Goal: Task Accomplishment & Management: Manage account settings

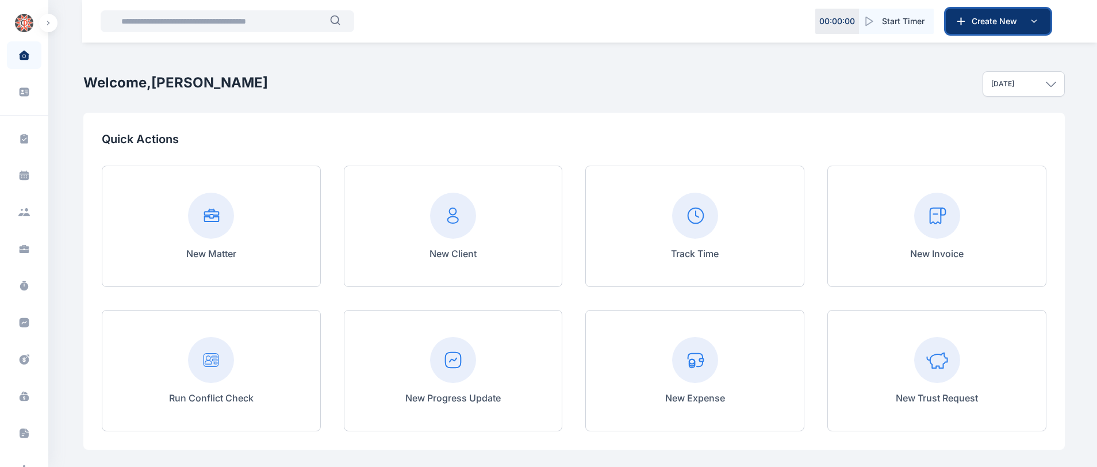
click at [1043, 23] on button "Create New" at bounding box center [997, 21] width 105 height 25
click at [251, 25] on input "text" at bounding box center [222, 21] width 216 height 23
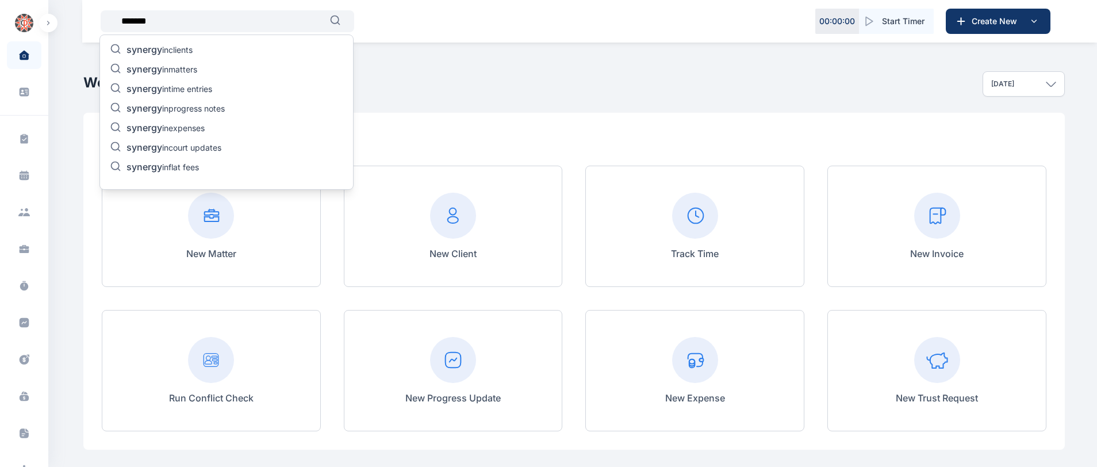
type input "*******"
click at [186, 46] on p "synergy in clients" at bounding box center [159, 51] width 66 height 14
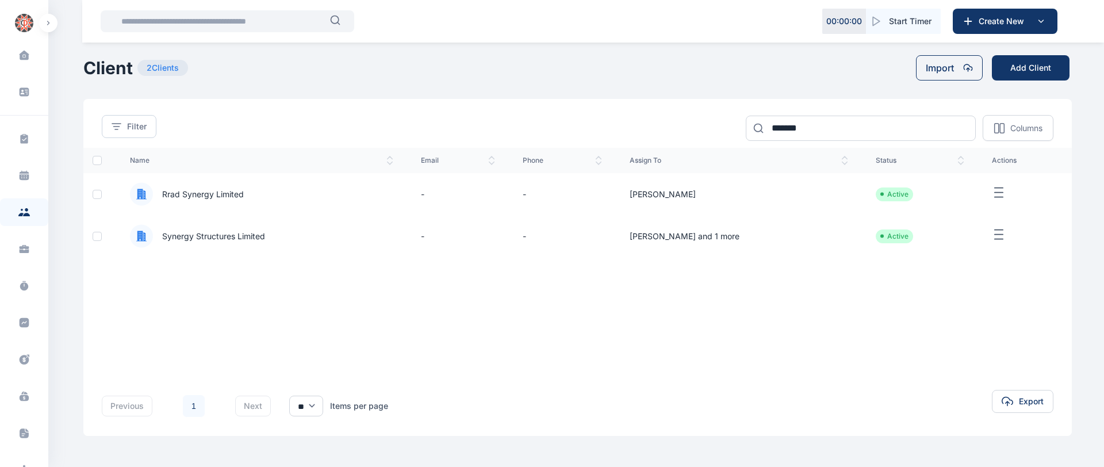
click at [232, 241] on span "Synergy Structures Limited" at bounding box center [209, 235] width 112 height 11
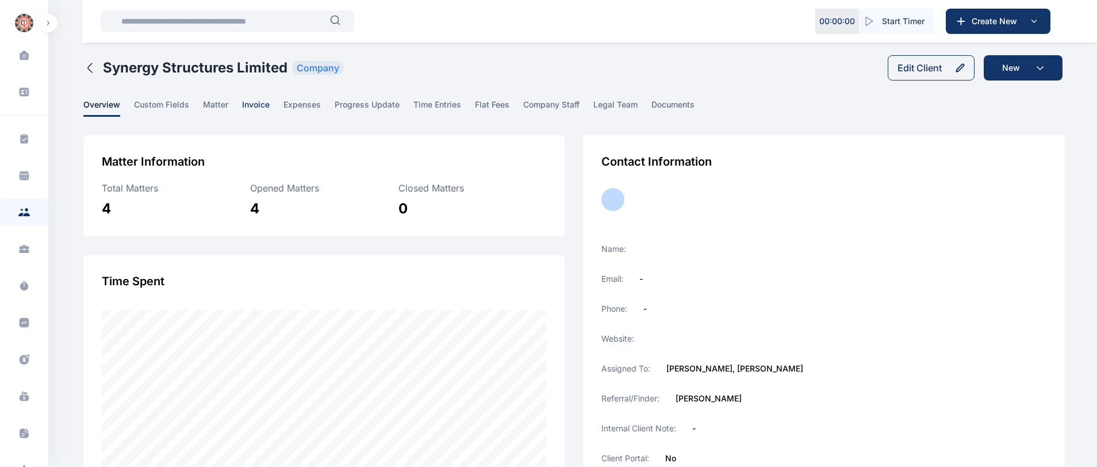
click at [256, 104] on span "invoice" at bounding box center [256, 108] width 28 height 18
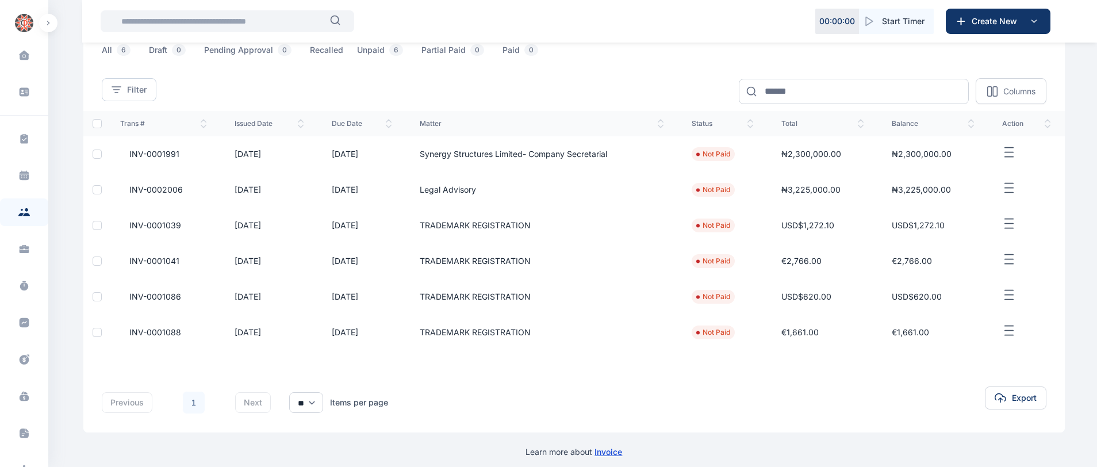
scroll to position [118, 0]
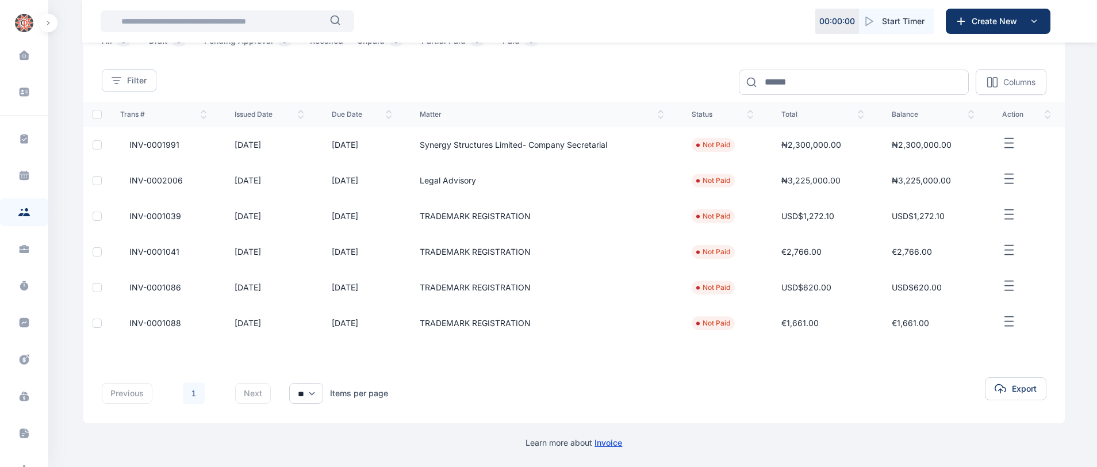
click at [1009, 318] on icon "button" at bounding box center [1009, 321] width 14 height 14
click at [977, 332] on span "Edit" at bounding box center [981, 334] width 14 height 11
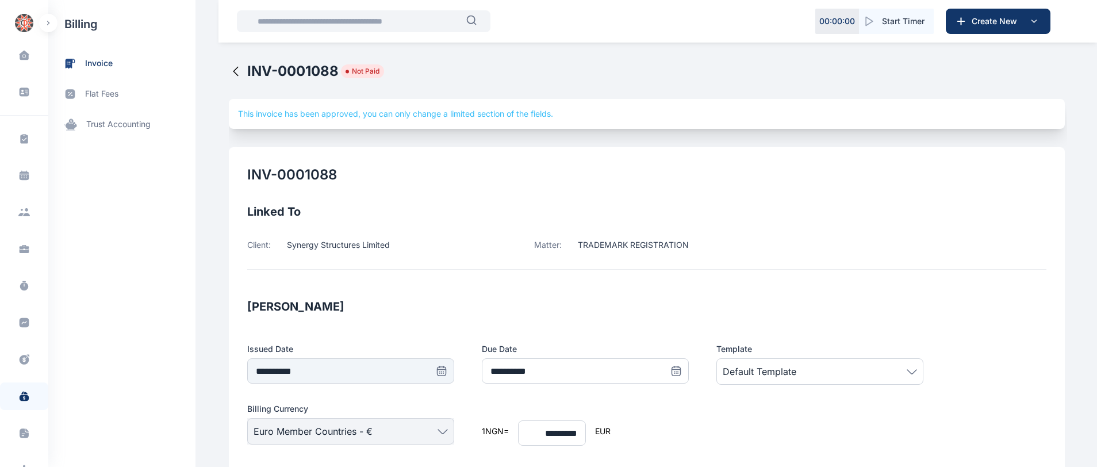
type input "*********"
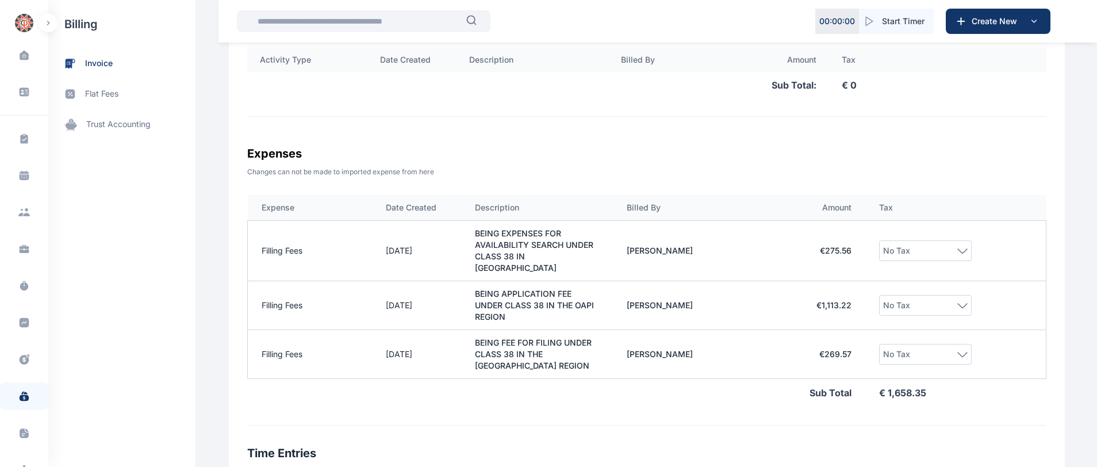
scroll to position [507, 0]
click at [281, 294] on td "Filling Fees" at bounding box center [310, 303] width 124 height 49
click at [832, 294] on td "€ 1,113.22" at bounding box center [814, 303] width 101 height 49
click at [290, 293] on td "Filling Fees" at bounding box center [310, 303] width 124 height 49
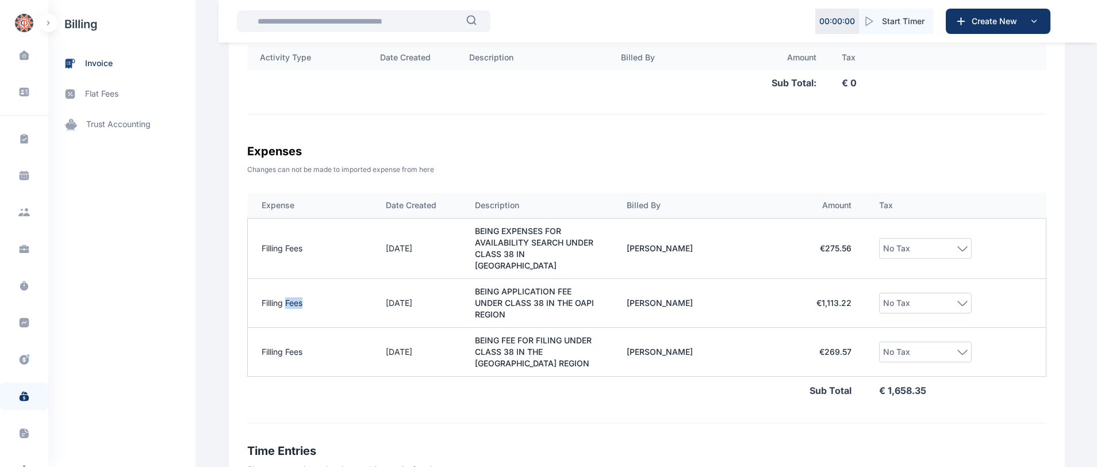
click at [290, 293] on td "Filling Fees" at bounding box center [310, 303] width 124 height 49
click at [503, 302] on td "BEING APPLICATION FEE UNDER CLASS 38 IN THE OAPI REGION" at bounding box center [537, 303] width 152 height 49
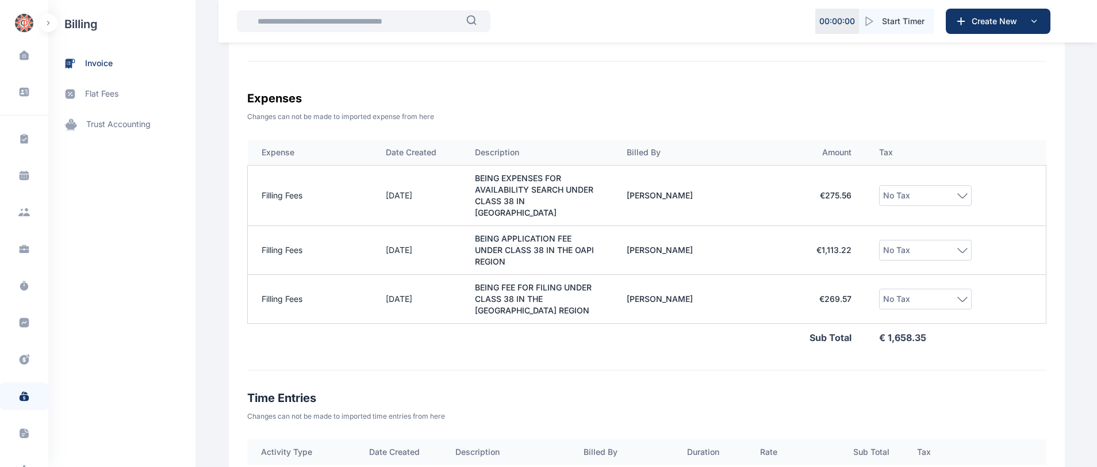
scroll to position [548, 0]
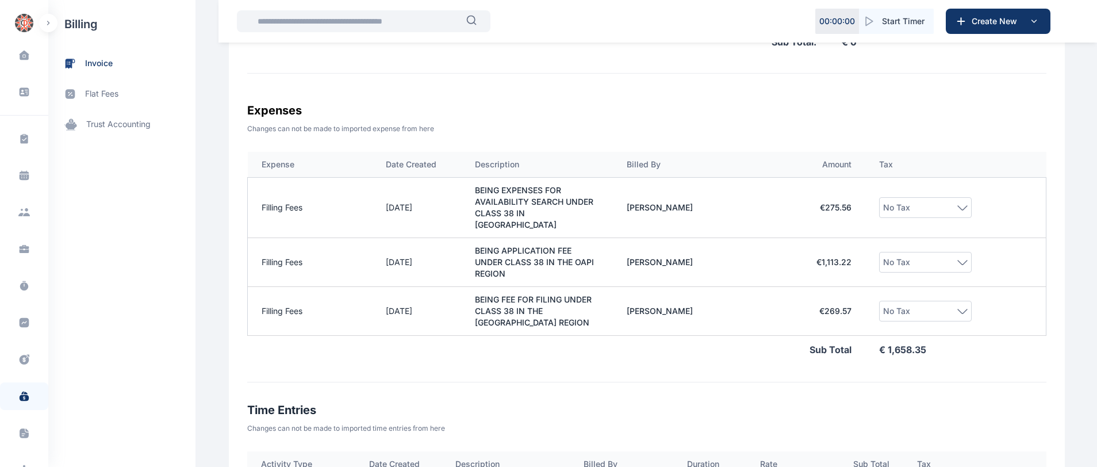
click at [958, 214] on div "No Tax" at bounding box center [925, 208] width 84 height 14
click at [269, 249] on td "Filling Fees" at bounding box center [310, 262] width 124 height 49
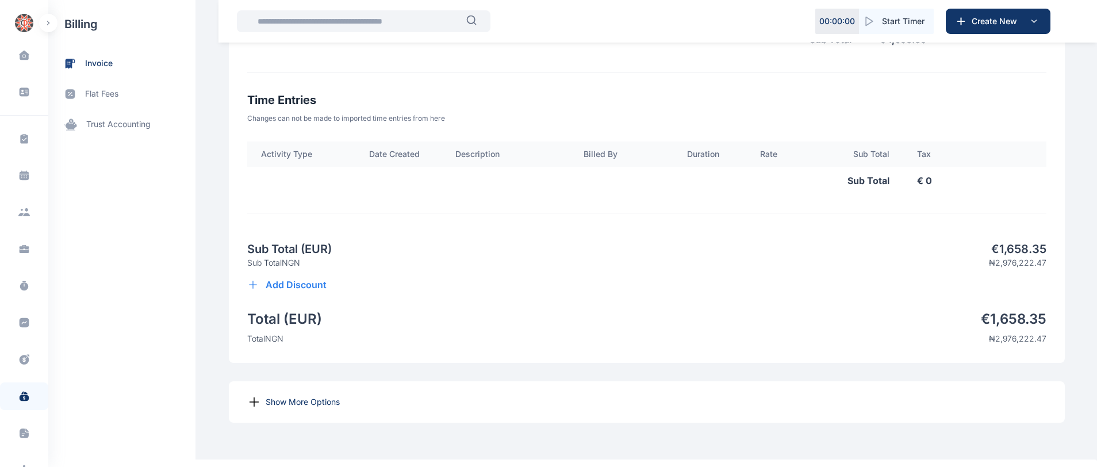
scroll to position [470, 0]
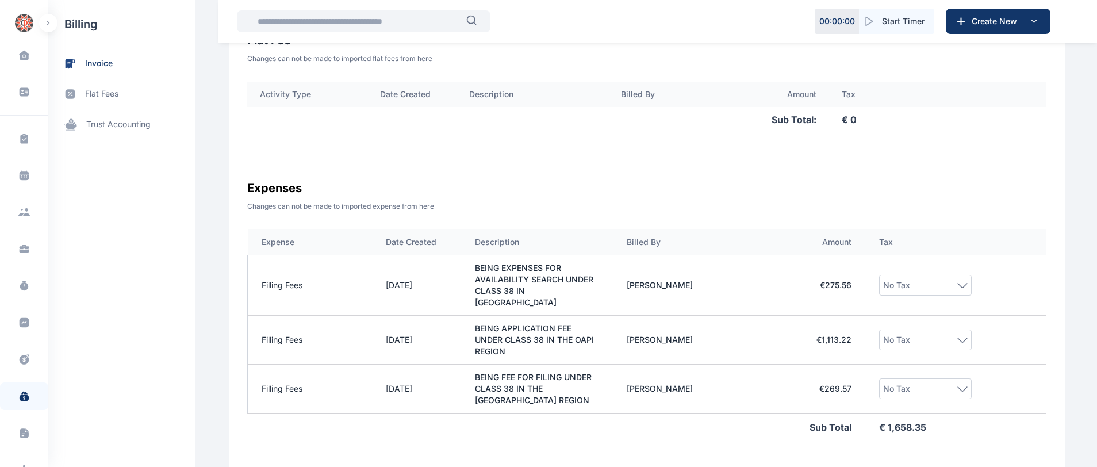
drag, startPoint x: 1101, startPoint y: 217, endPoint x: 731, endPoint y: 179, distance: 372.1
click at [731, 179] on h3 "Expenses" at bounding box center [646, 188] width 799 height 18
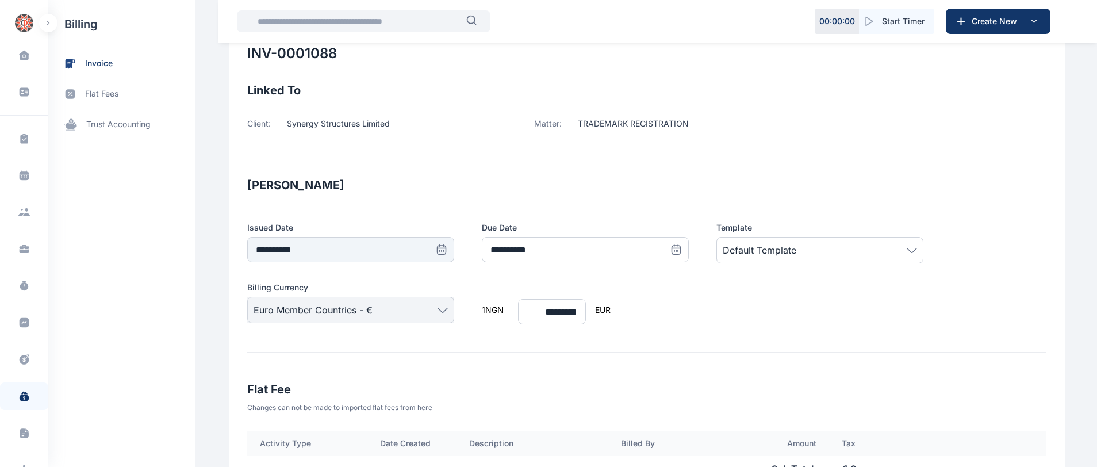
scroll to position [156, 0]
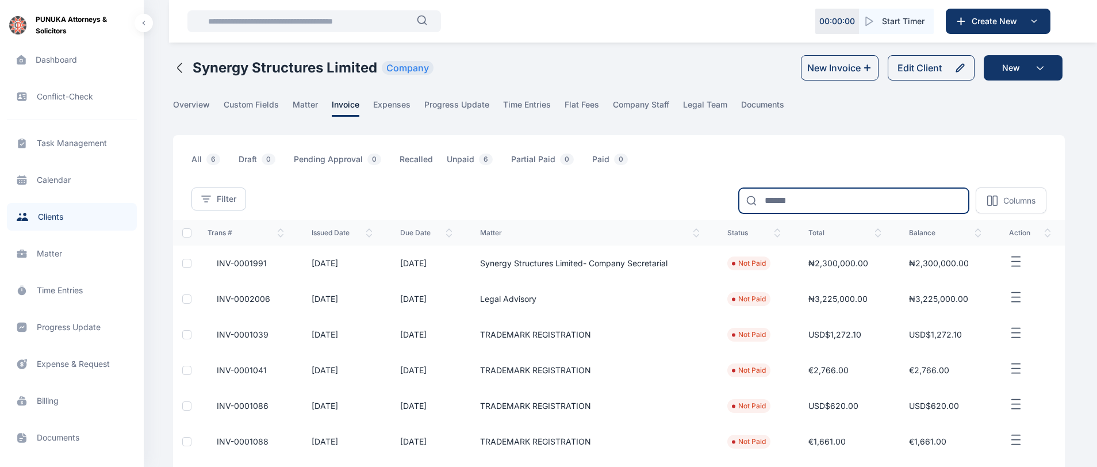
click at [814, 190] on input at bounding box center [854, 200] width 230 height 25
click at [1008, 443] on td at bounding box center [1030, 442] width 70 height 36
click at [1014, 440] on line "button" at bounding box center [1016, 440] width 8 height 0
click at [985, 453] on div "Edit" at bounding box center [994, 453] width 97 height 26
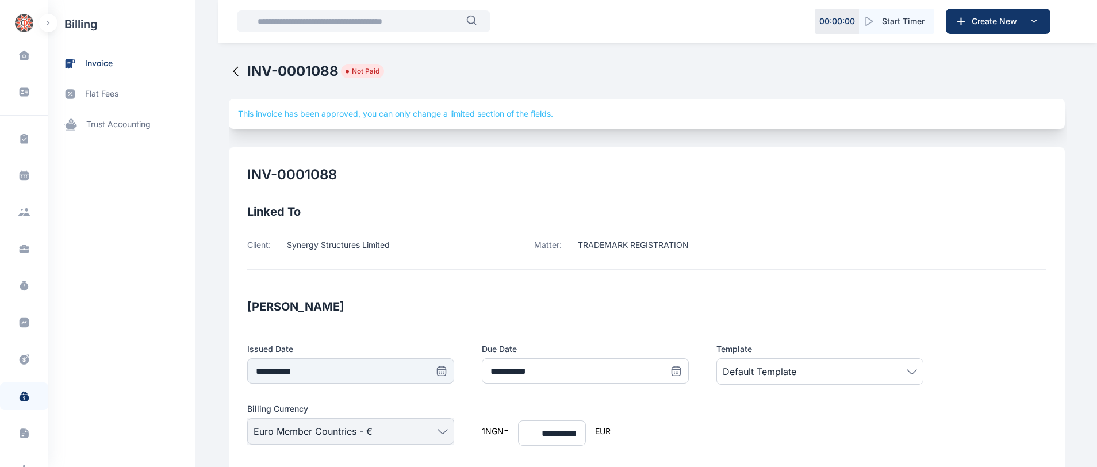
type input "*********"
click at [436, 374] on icon at bounding box center [441, 370] width 11 height 11
click at [447, 370] on icon at bounding box center [441, 370] width 11 height 11
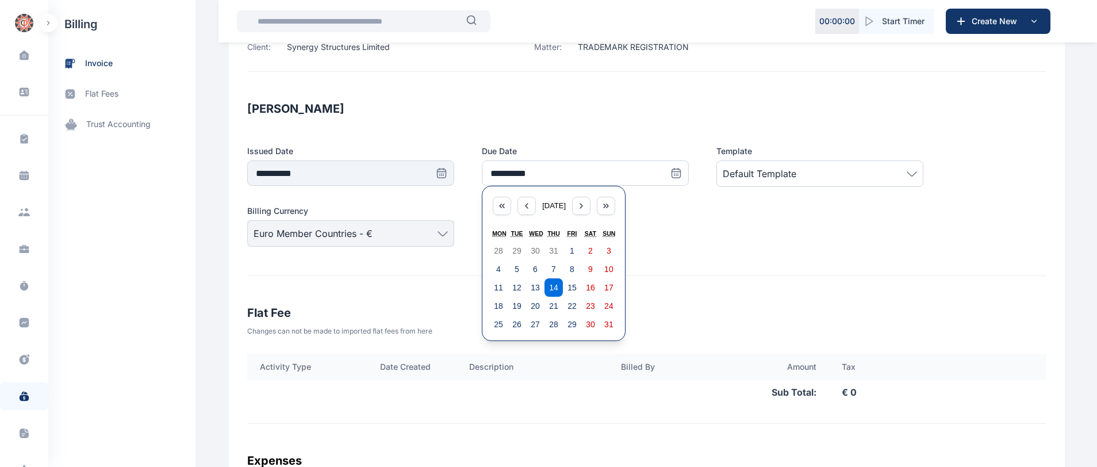
scroll to position [183, 0]
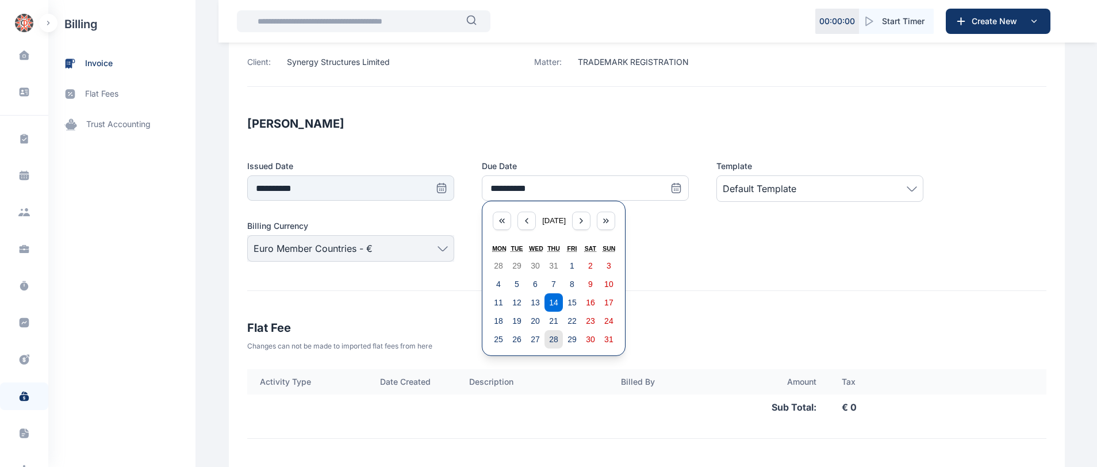
click at [549, 336] on abbr "28" at bounding box center [553, 339] width 9 height 9
type input "**********"
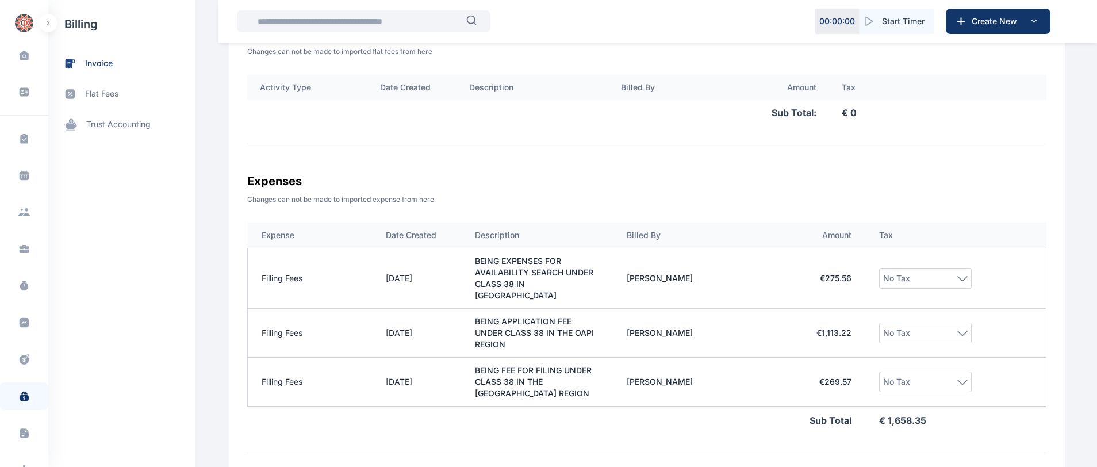
scroll to position [485, 0]
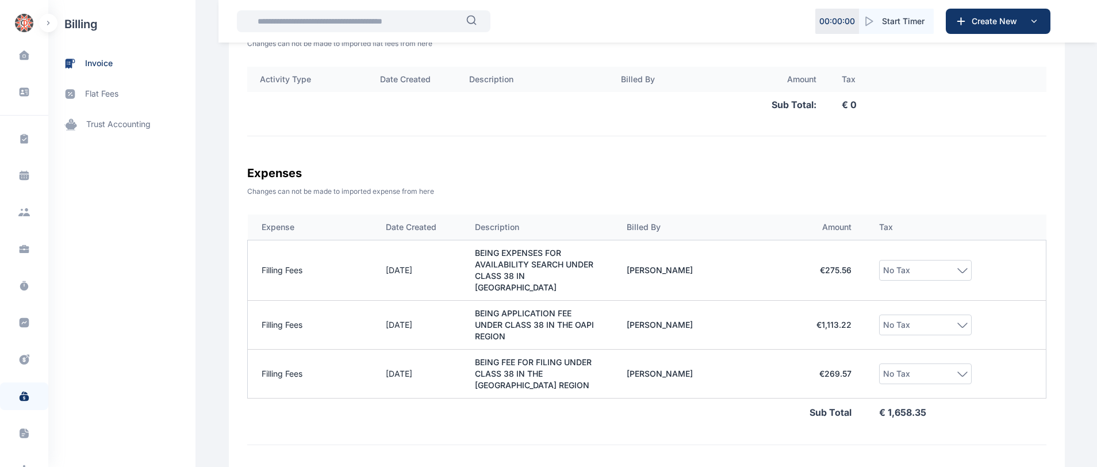
click at [493, 321] on td "BEING APPLICATION FEE UNDER CLASS 38 IN THE OAPI REGION" at bounding box center [537, 325] width 152 height 49
click at [827, 305] on td "€ 1,113.22" at bounding box center [814, 325] width 101 height 49
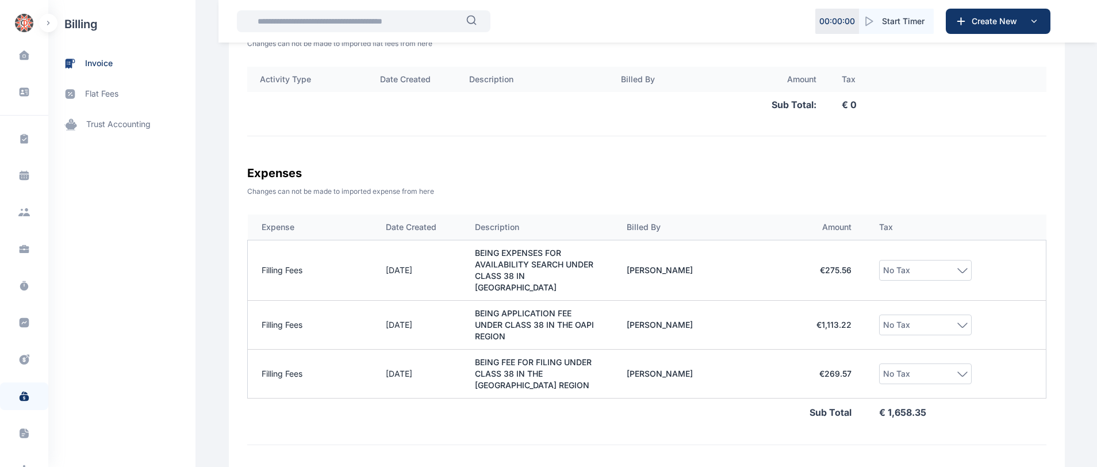
click at [962, 280] on div "No Tax" at bounding box center [925, 270] width 93 height 21
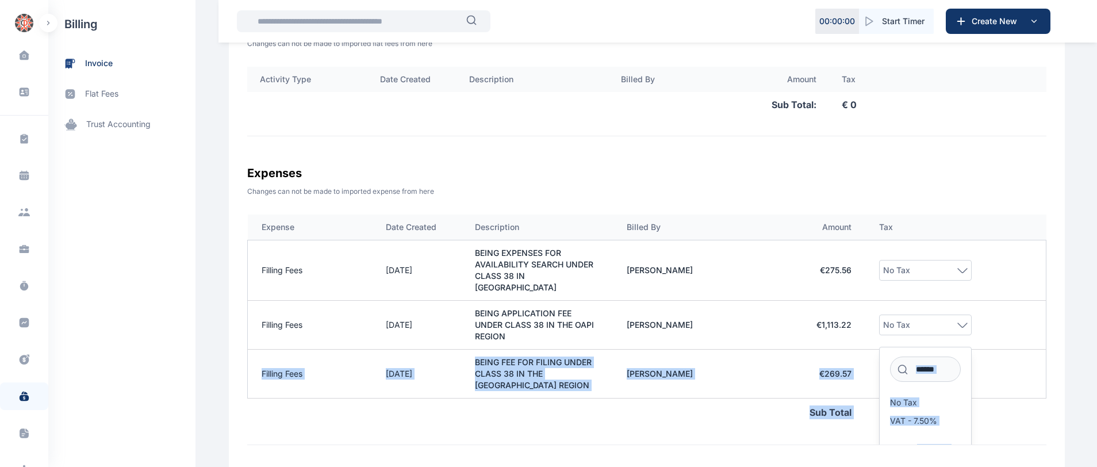
drag, startPoint x: 1037, startPoint y: 314, endPoint x: 1039, endPoint y: 391, distance: 76.5
click at [1039, 391] on div "Expense Date Created Description Billed By Amount Tax Filling Fees 30/07/2025 B…" at bounding box center [646, 329] width 799 height 230
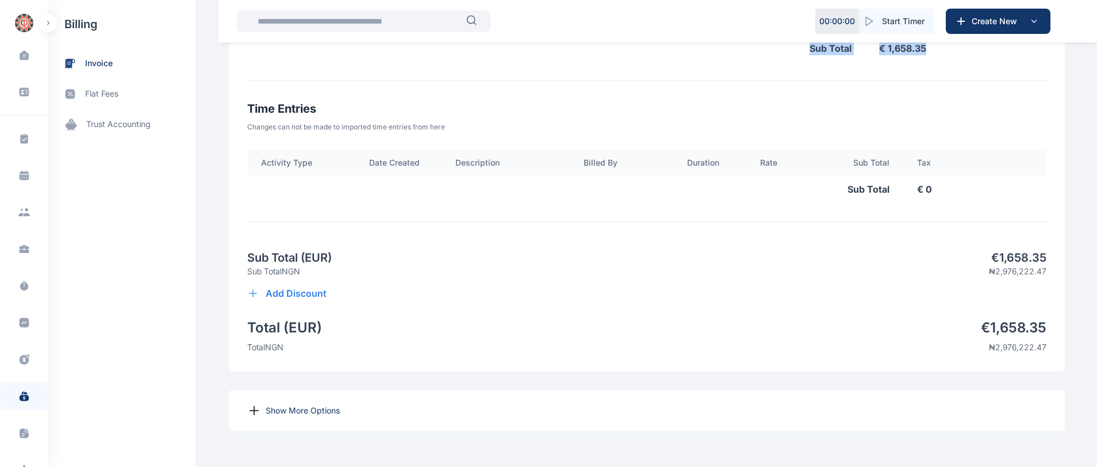
scroll to position [882, 0]
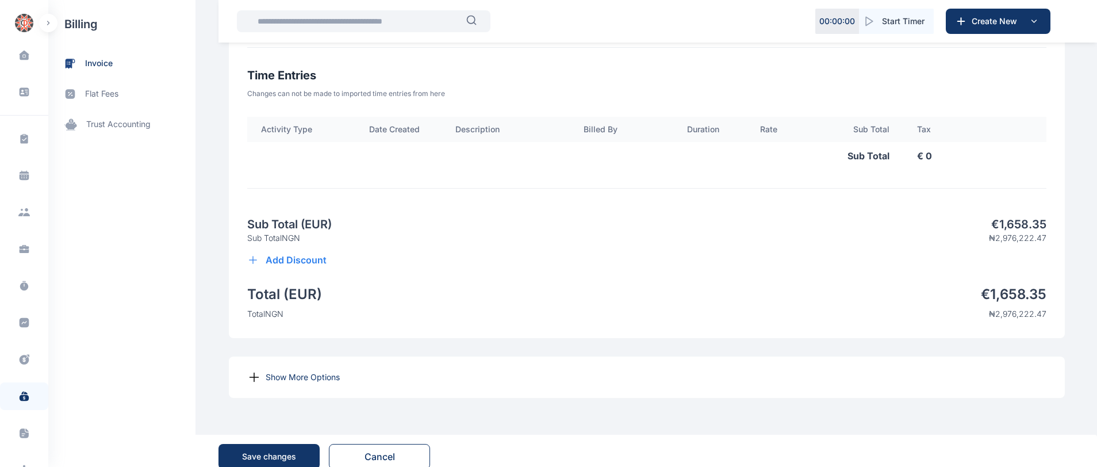
click at [292, 451] on div "Save changes" at bounding box center [269, 456] width 54 height 11
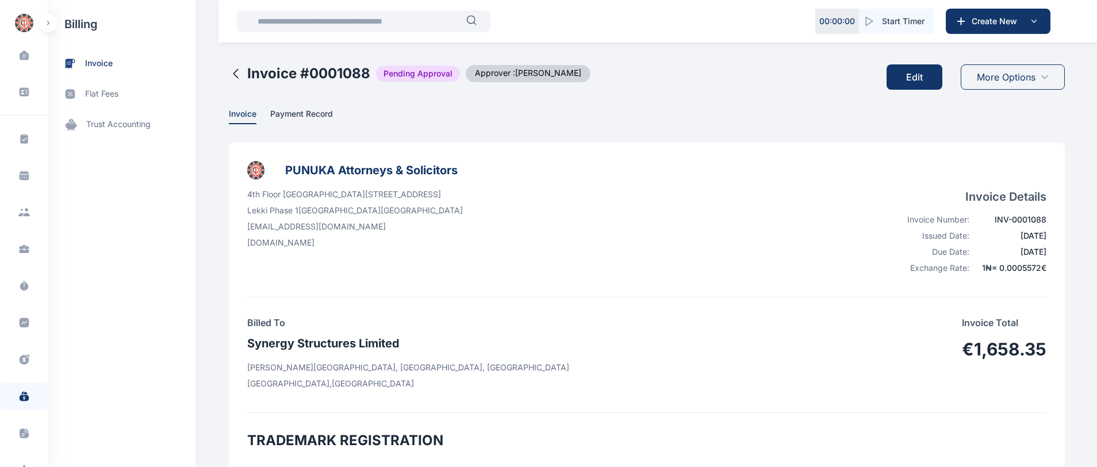
click at [908, 75] on button "Edit" at bounding box center [914, 76] width 56 height 25
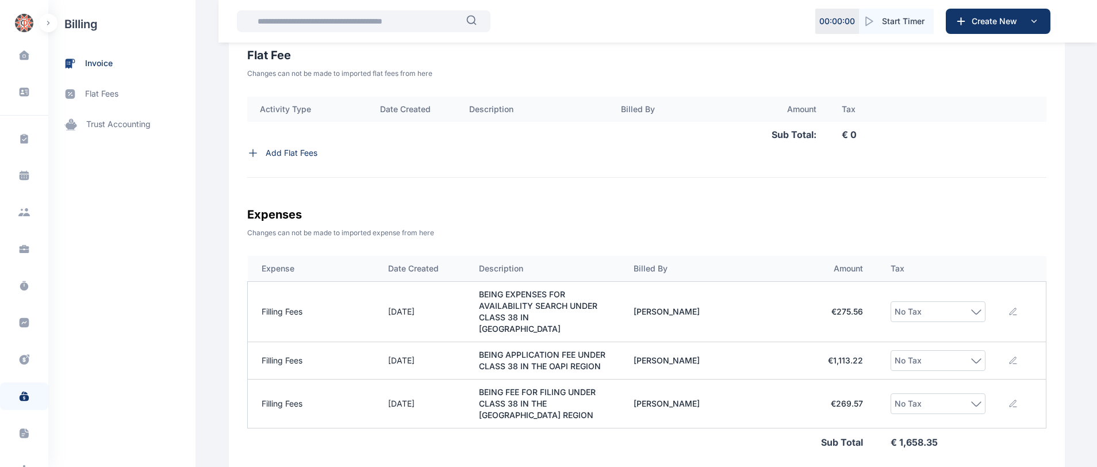
scroll to position [410, 0]
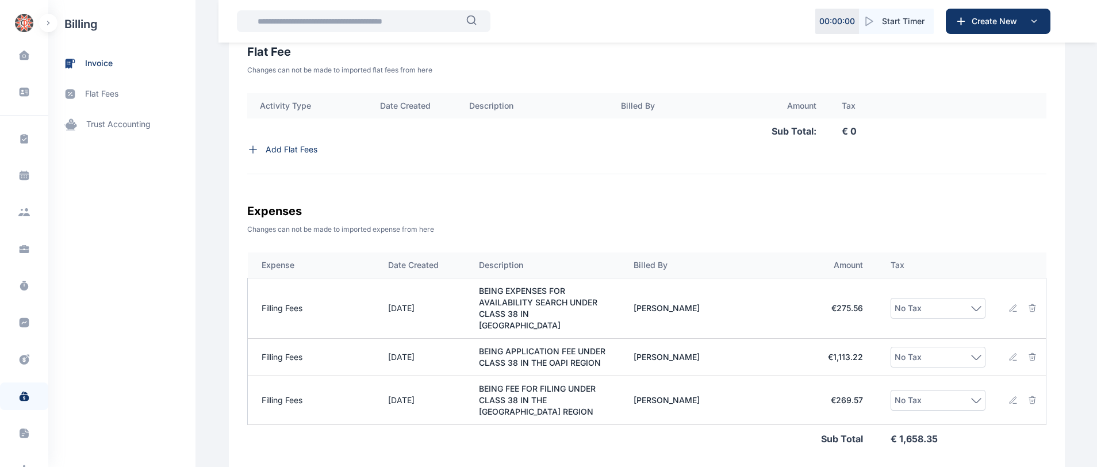
click at [1012, 350] on td at bounding box center [1022, 357] width 47 height 37
click at [1013, 352] on icon at bounding box center [1012, 356] width 9 height 9
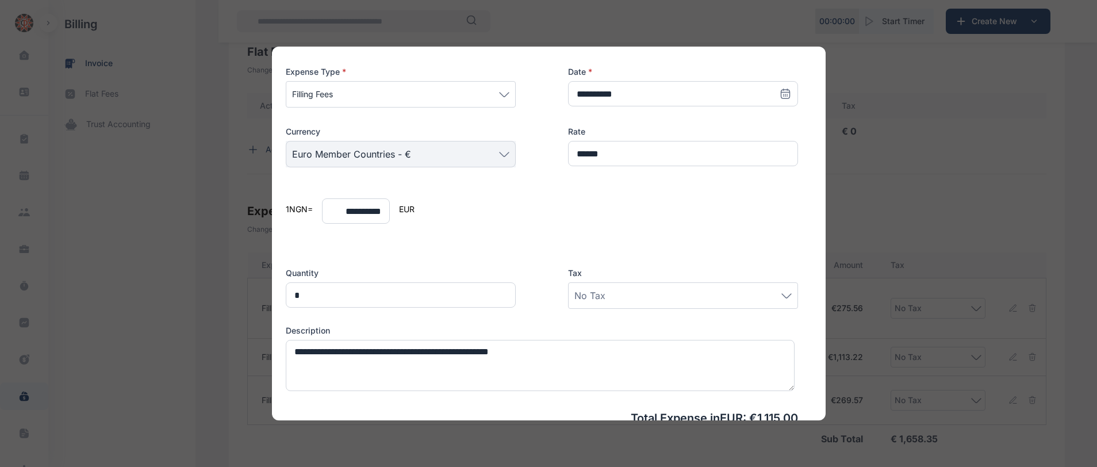
scroll to position [157, 0]
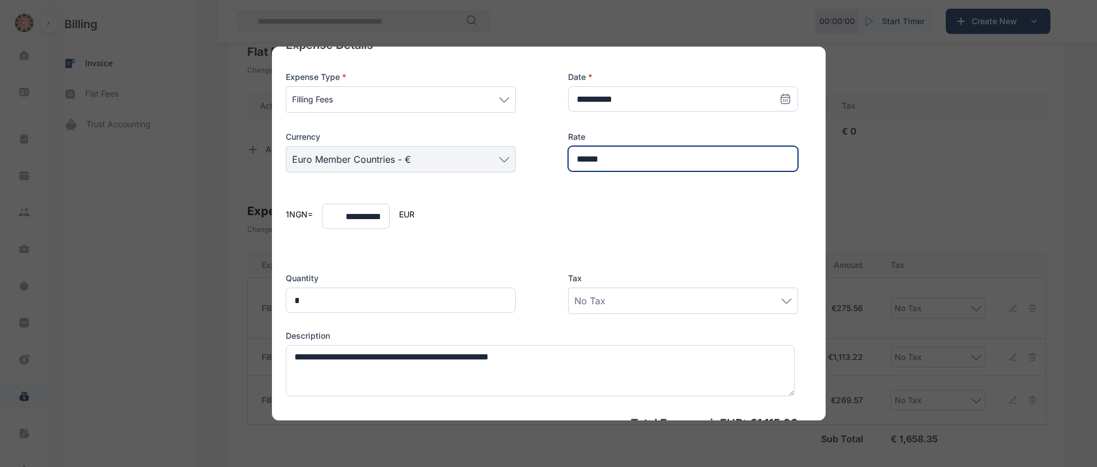
click at [603, 162] on input "******" at bounding box center [683, 158] width 230 height 25
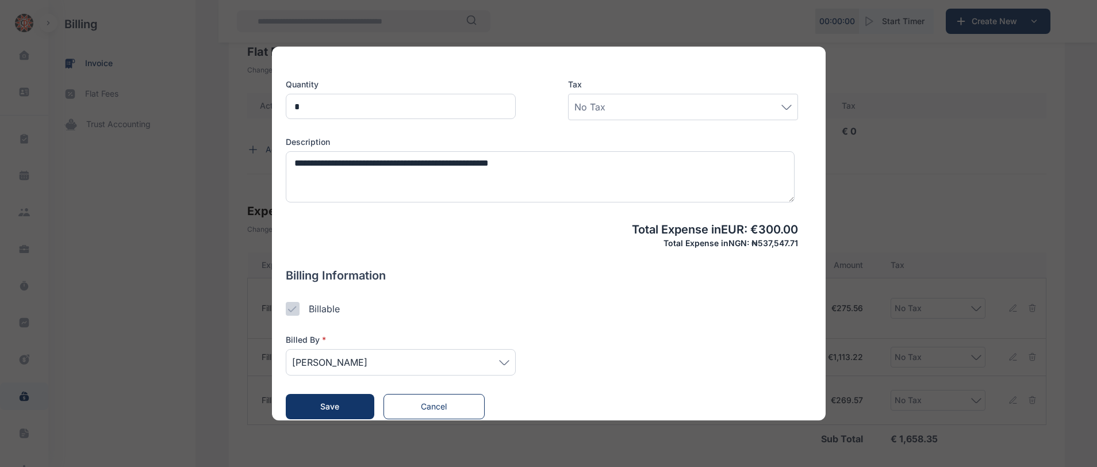
scroll to position [363, 0]
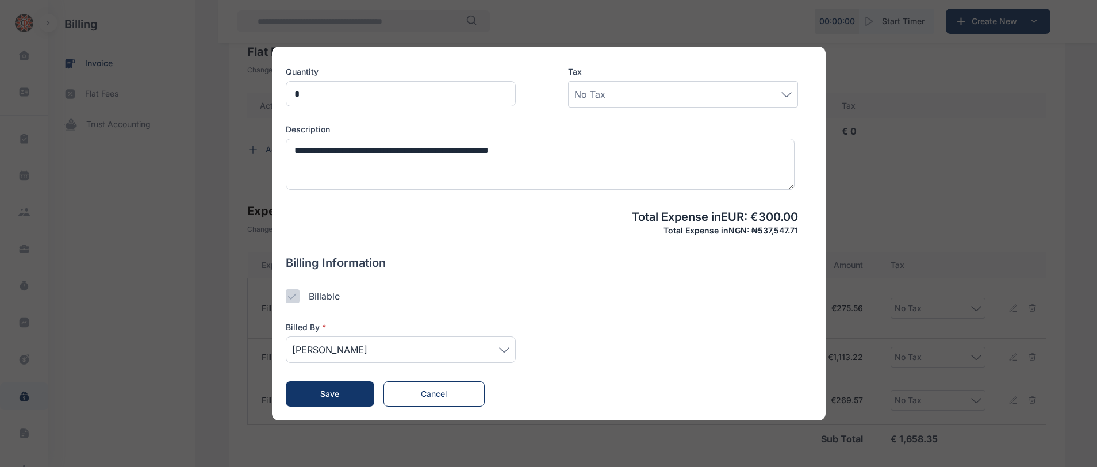
type input "***"
click at [329, 395] on span "Save" at bounding box center [329, 394] width 19 height 10
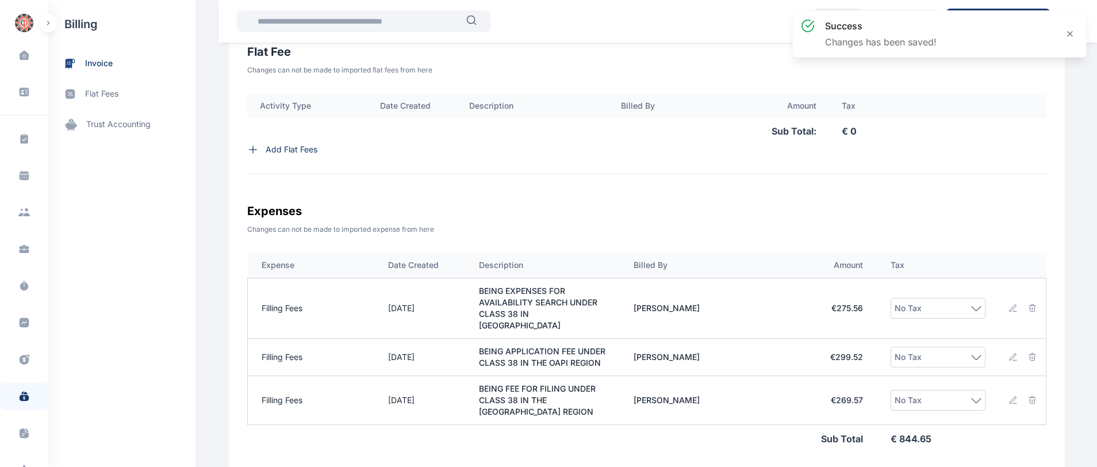
click at [355, 385] on td "Filling Fees" at bounding box center [311, 400] width 126 height 49
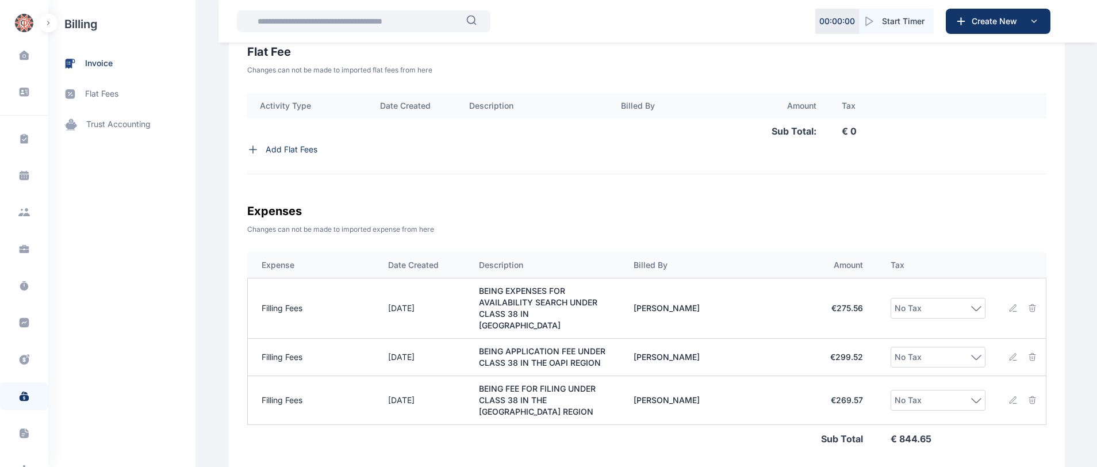
click at [1015, 303] on icon at bounding box center [1012, 307] width 9 height 9
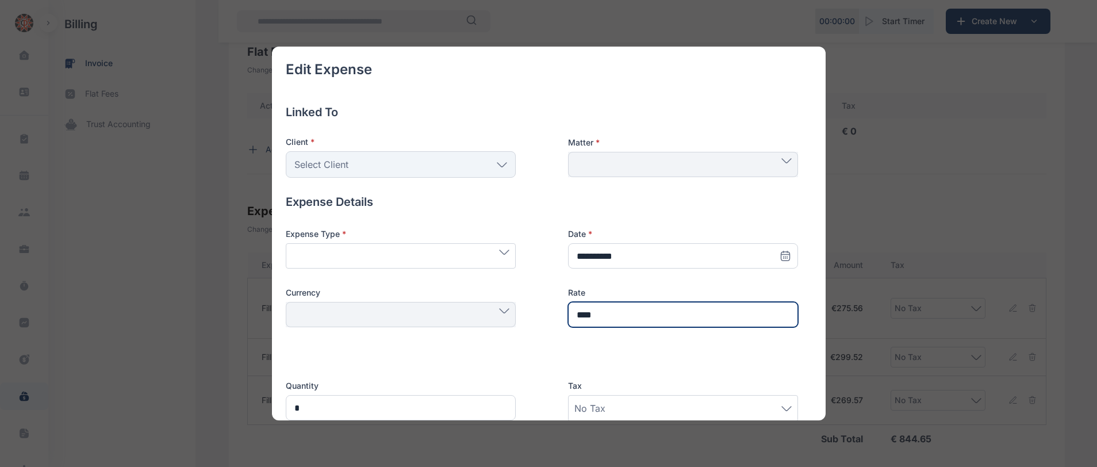
click at [592, 314] on input "****" at bounding box center [683, 314] width 230 height 25
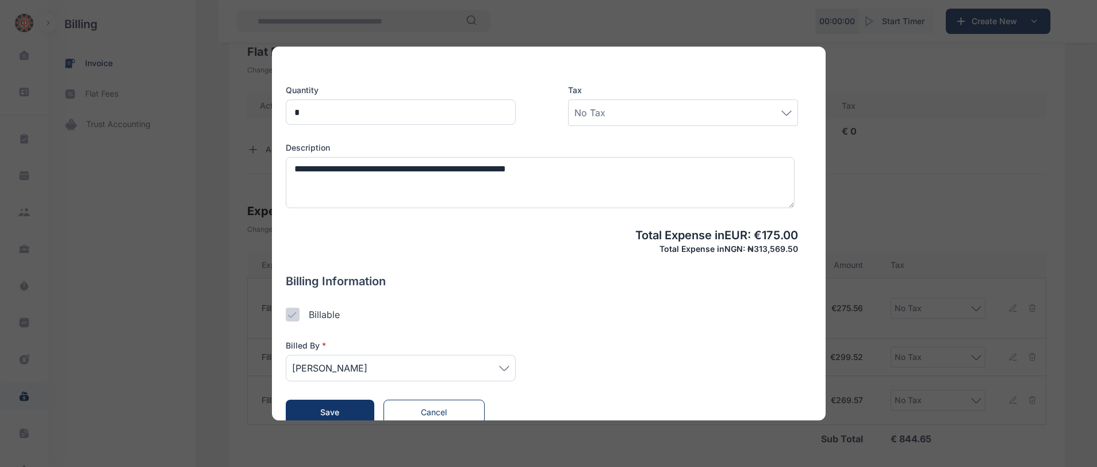
scroll to position [344, 0]
type input "***"
click at [343, 410] on button "Save" at bounding box center [330, 412] width 89 height 25
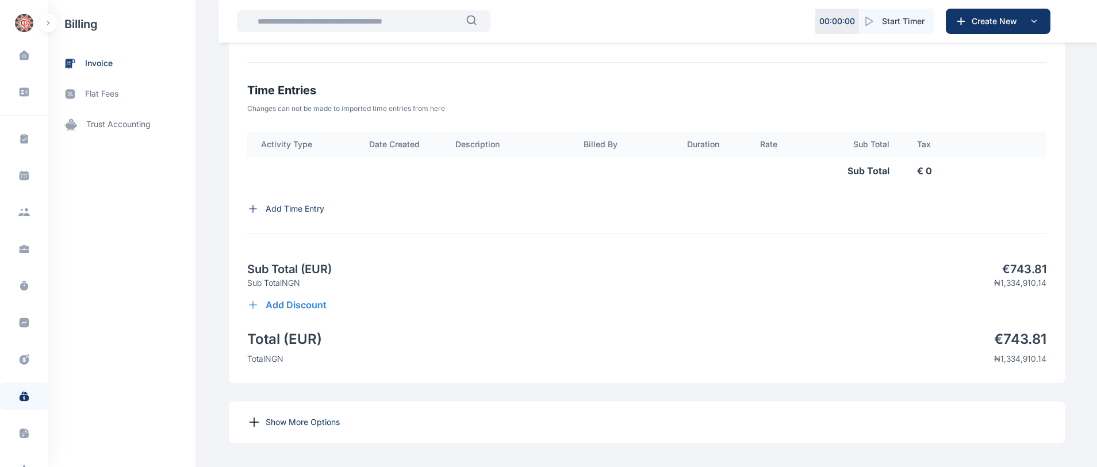
scroll to position [882, 0]
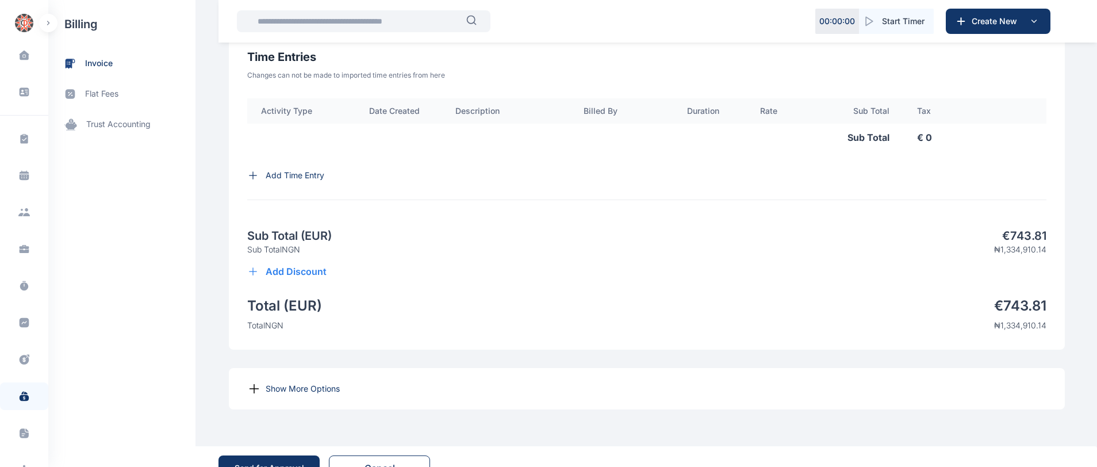
click at [302, 383] on p "Show More Options" at bounding box center [303, 388] width 74 height 11
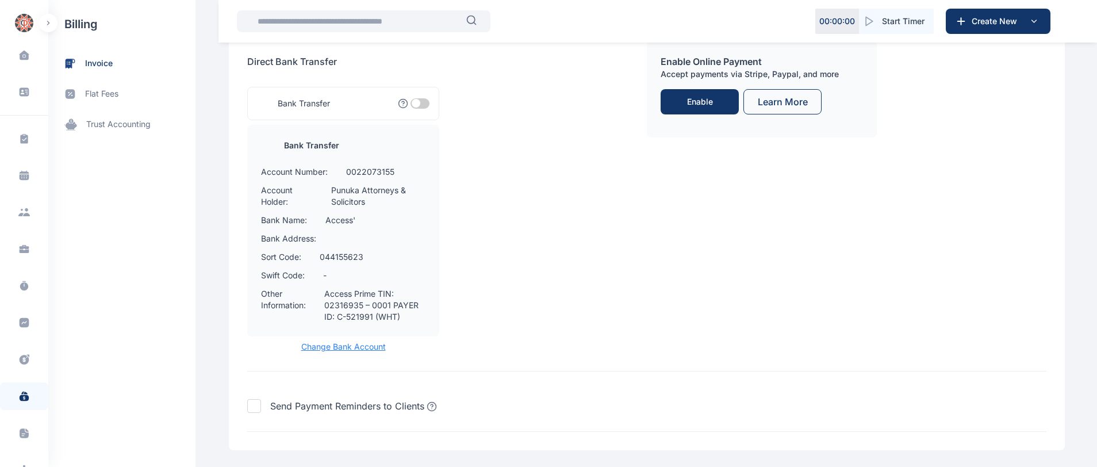
scroll to position [1432, 0]
click at [353, 339] on span "Change Bank Account" at bounding box center [343, 344] width 192 height 11
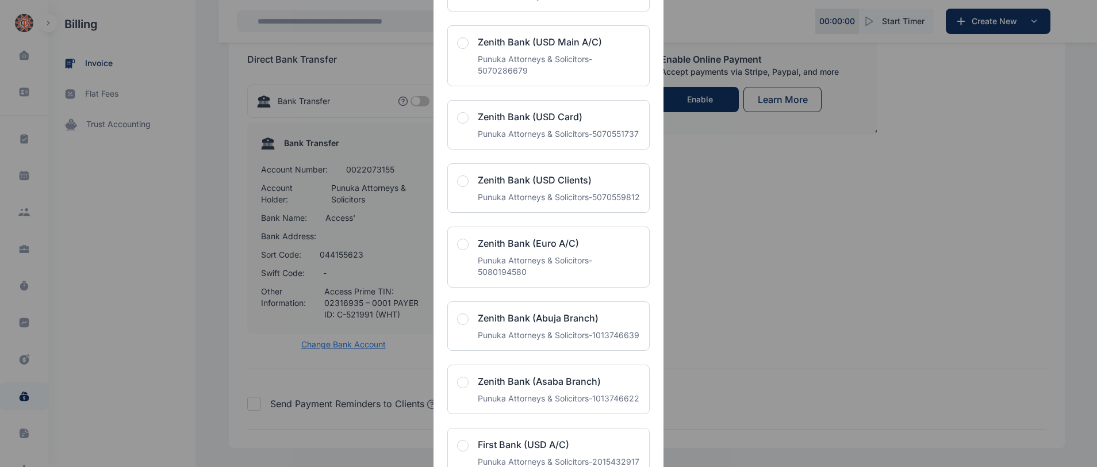
scroll to position [741, 0]
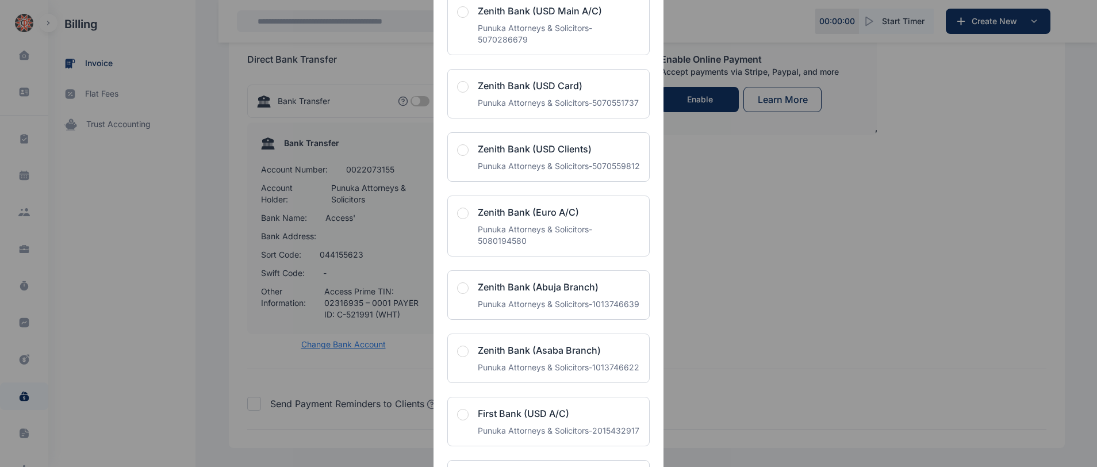
click at [464, 219] on span "button" at bounding box center [462, 212] width 11 height 11
click at [1089, 168] on div "Select Bank Account Choose bank for invoice payment NA Default Operating Accoun…" at bounding box center [548, 233] width 1097 height 467
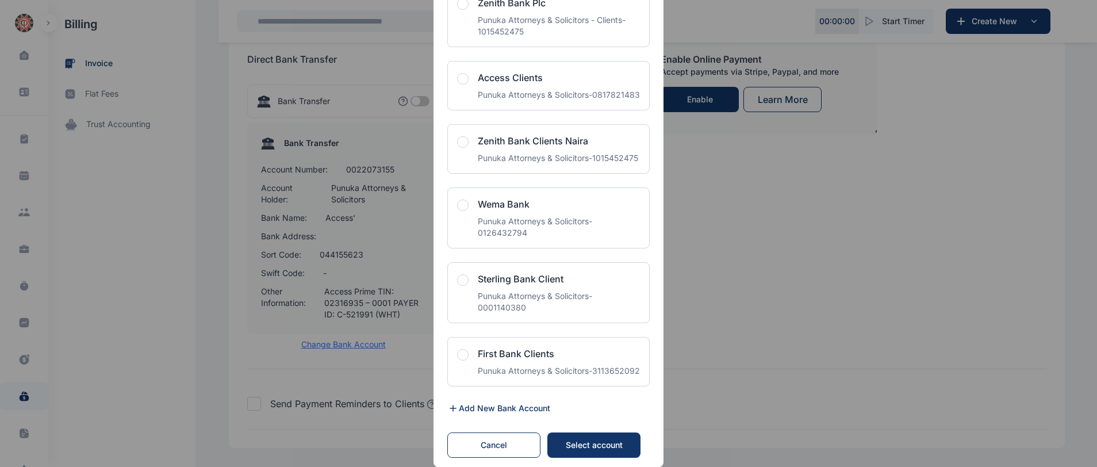
scroll to position [2686, 0]
click at [610, 435] on button "Select account" at bounding box center [593, 444] width 93 height 25
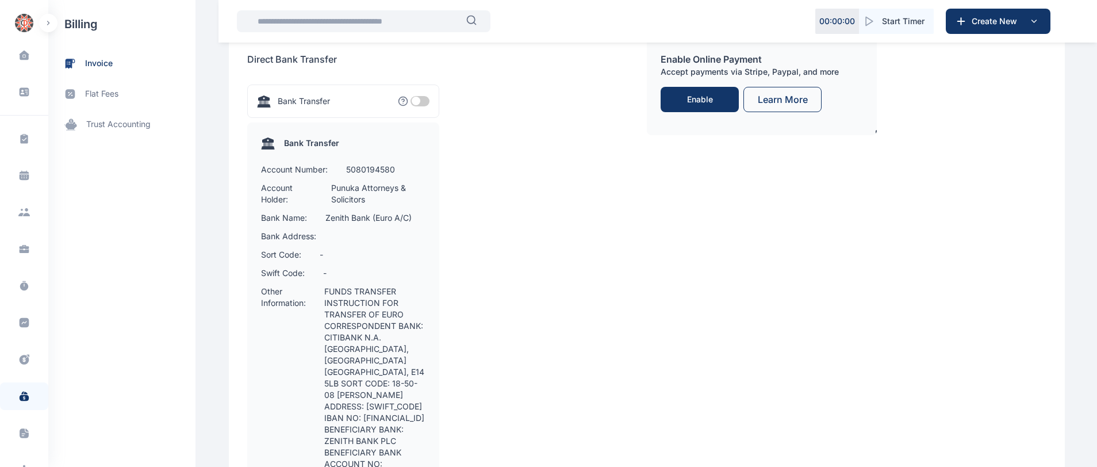
drag, startPoint x: 1095, startPoint y: 365, endPoint x: 1103, endPoint y: 370, distance: 9.6
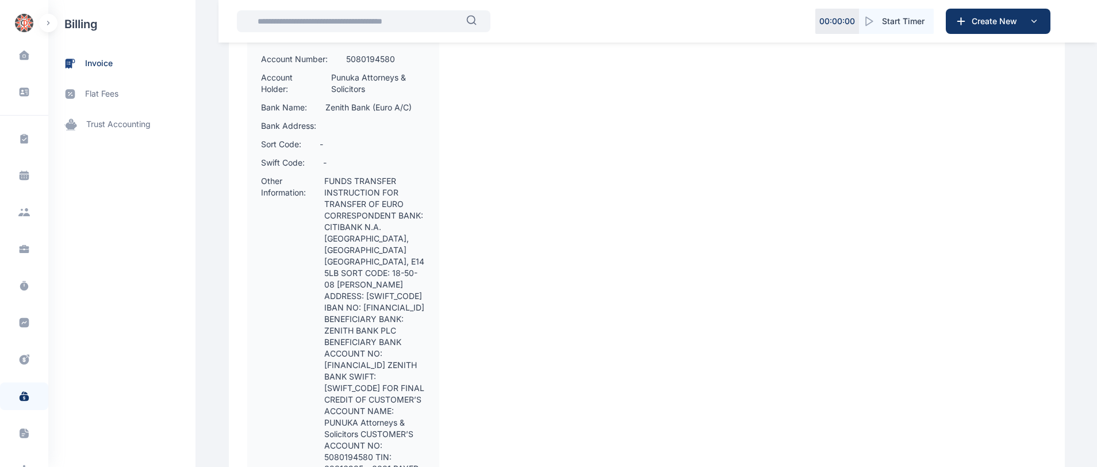
scroll to position [1724, 0]
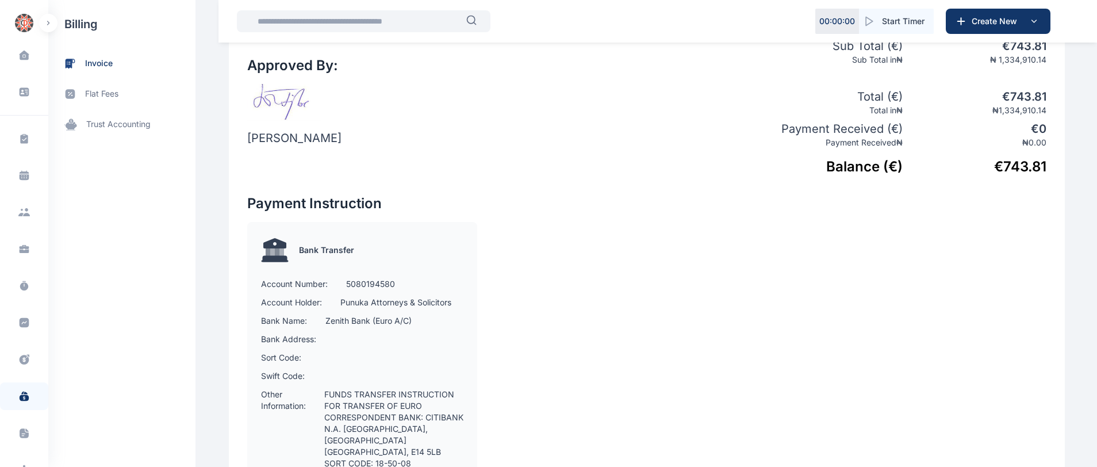
scroll to position [860, 0]
